Goal: Find specific page/section: Find specific page/section

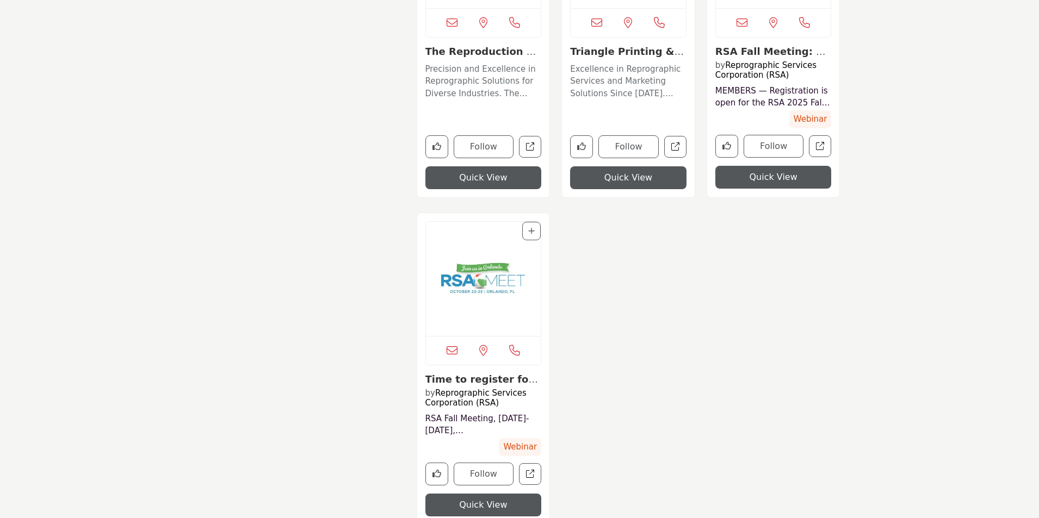
scroll to position [7469, 0]
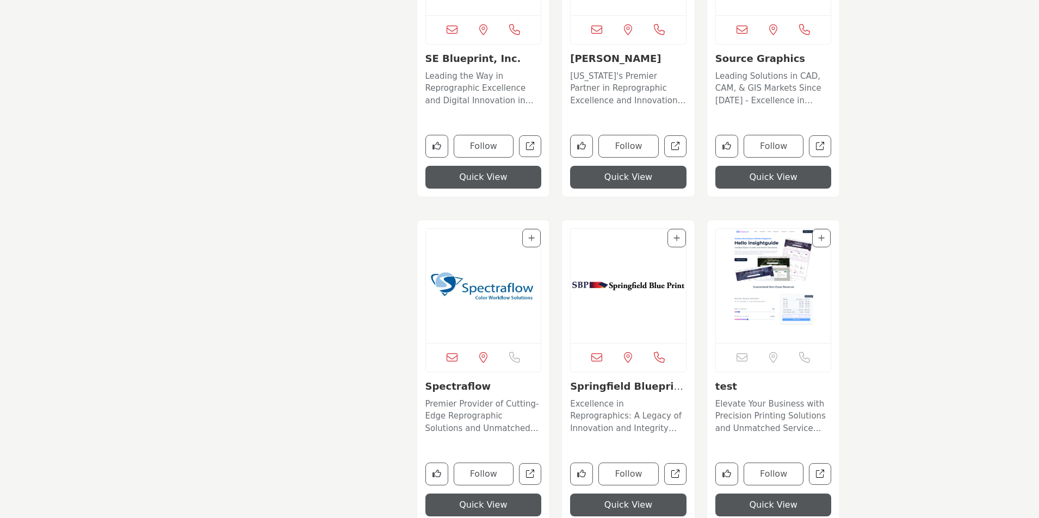
scroll to position [6596, 0]
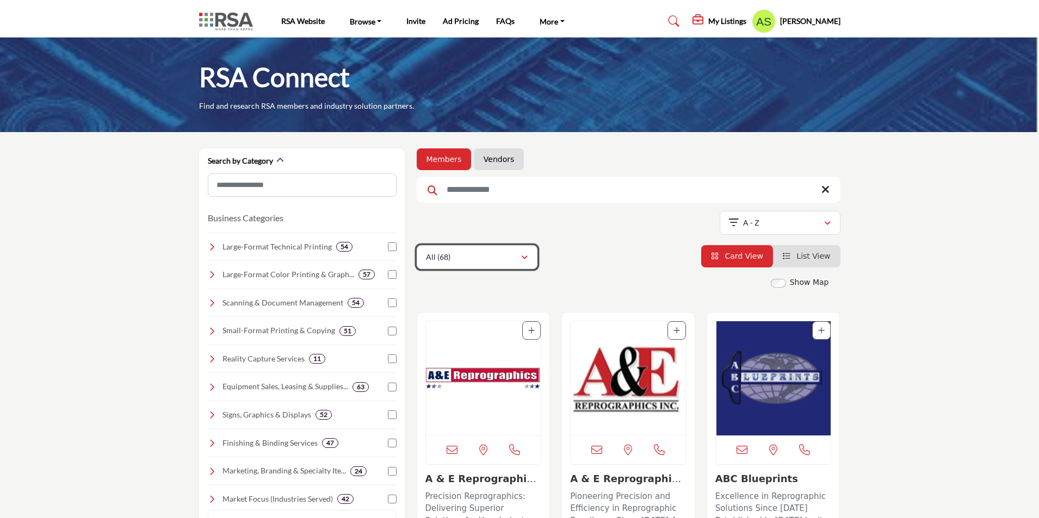
click at [473, 263] on div "All (68)" at bounding box center [473, 257] width 95 height 13
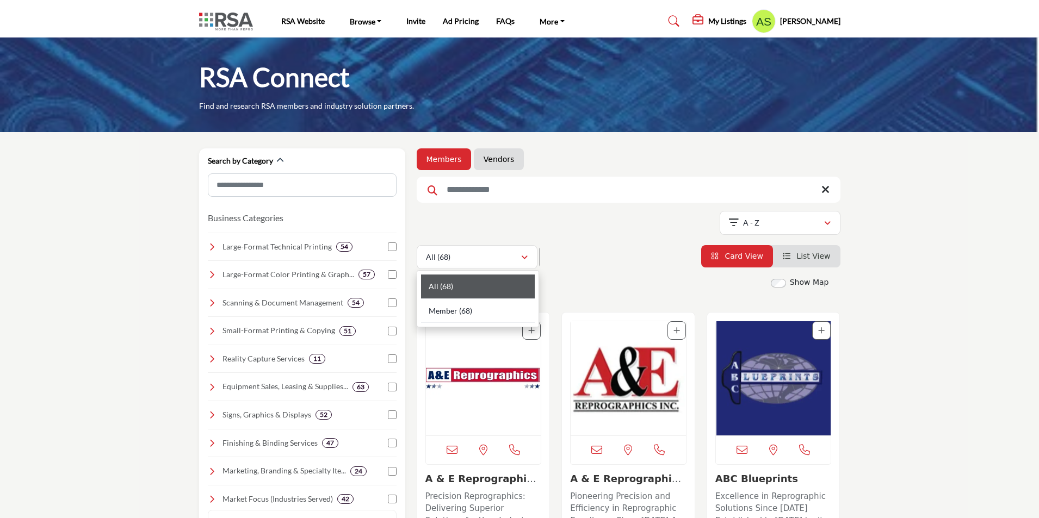
click at [608, 255] on div "All (68) All (68)" at bounding box center [629, 257] width 424 height 24
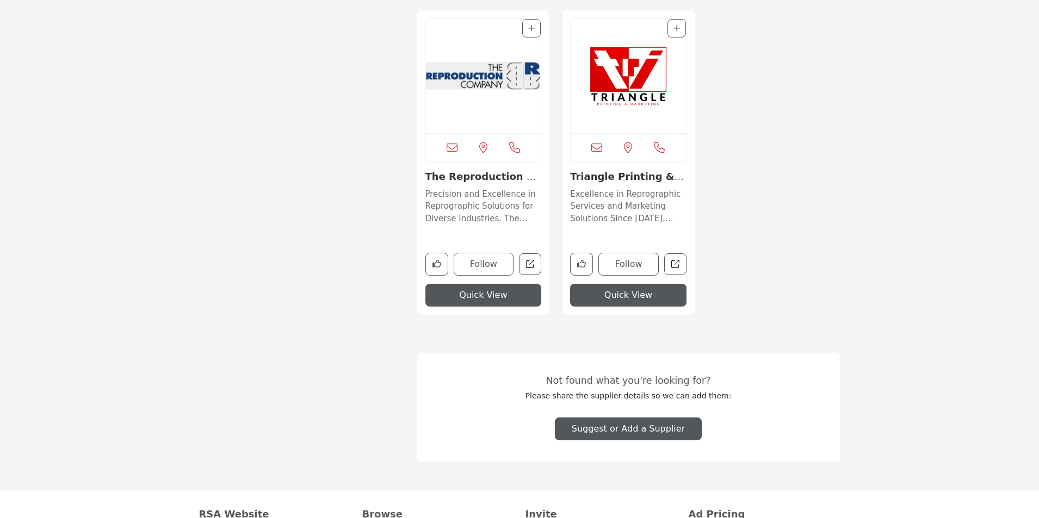
scroll to position [7415, 0]
